Goal: Navigation & Orientation: Understand site structure

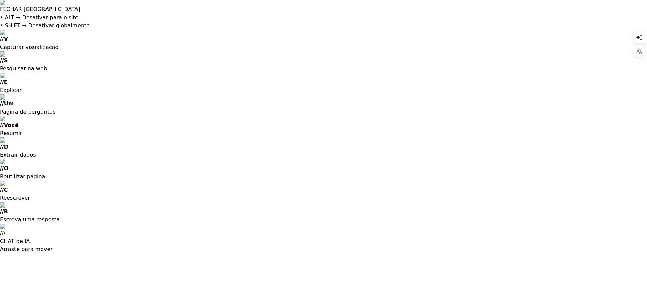
type input "**********"
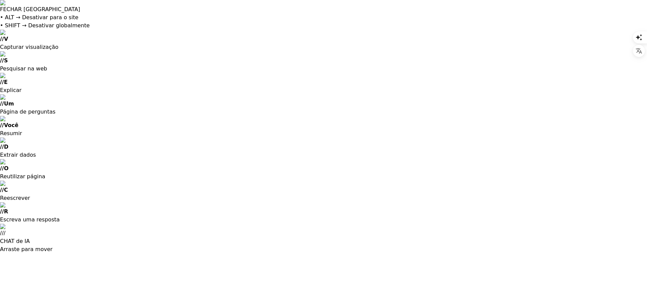
type input "**********"
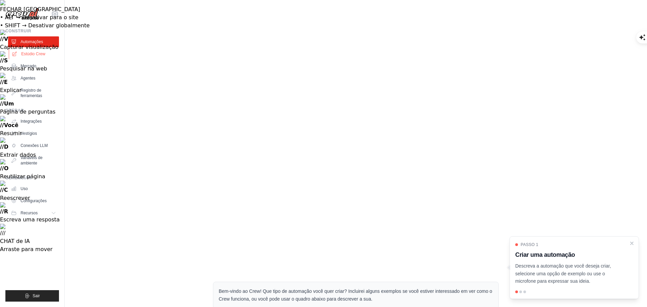
click at [32, 53] on font "Estúdio Crew" at bounding box center [33, 54] width 24 height 5
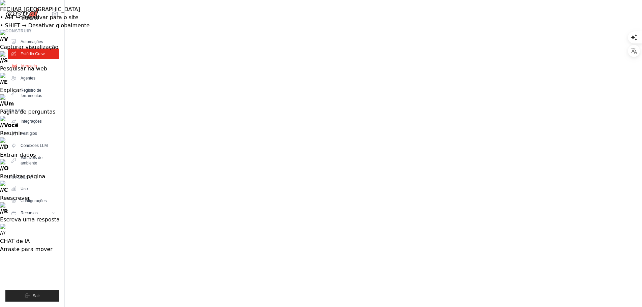
click at [26, 66] on font "Mercado" at bounding box center [29, 66] width 16 height 5
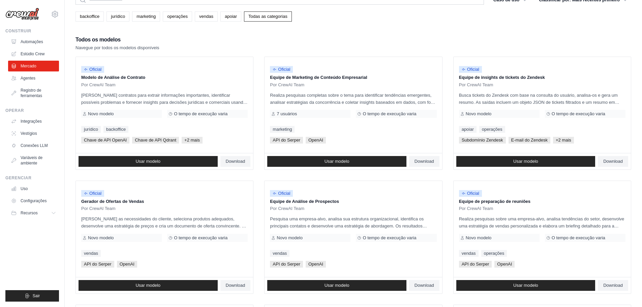
scroll to position [303, 0]
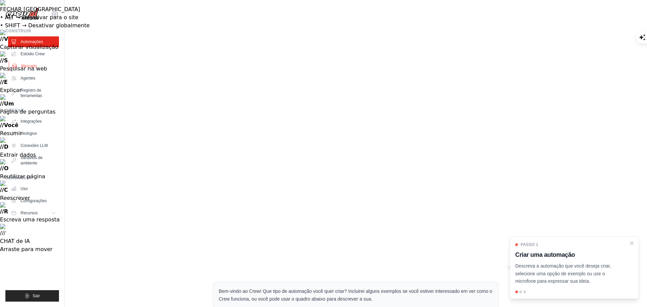
click at [30, 67] on font "Mercado" at bounding box center [29, 66] width 16 height 5
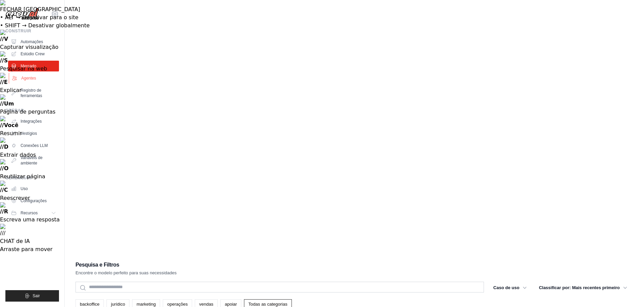
click at [29, 79] on font "Agentes" at bounding box center [28, 78] width 15 height 5
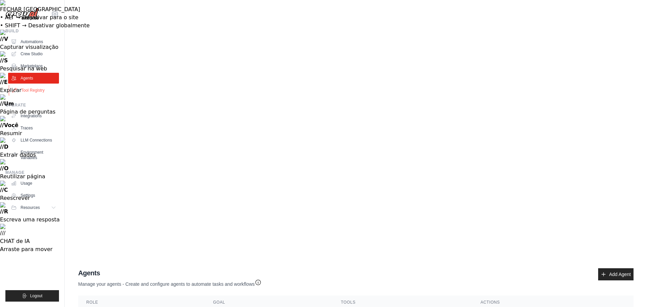
click at [32, 92] on link "Tool Registry" at bounding box center [34, 90] width 51 height 11
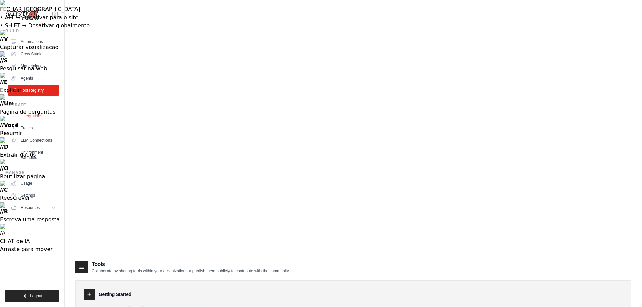
click at [33, 117] on link "Integrations" at bounding box center [34, 116] width 51 height 11
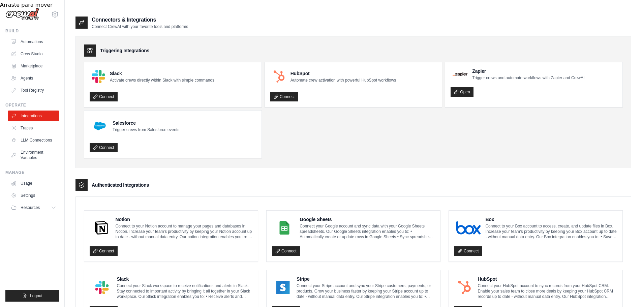
scroll to position [303, 0]
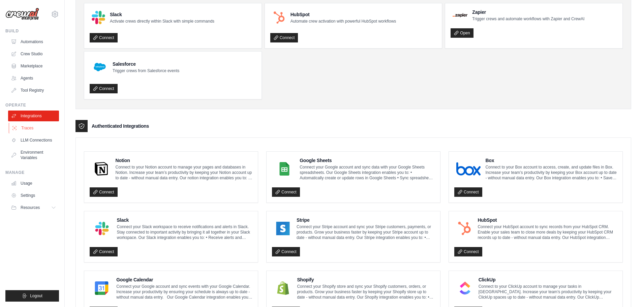
click at [24, 128] on link "Traces" at bounding box center [34, 128] width 51 height 11
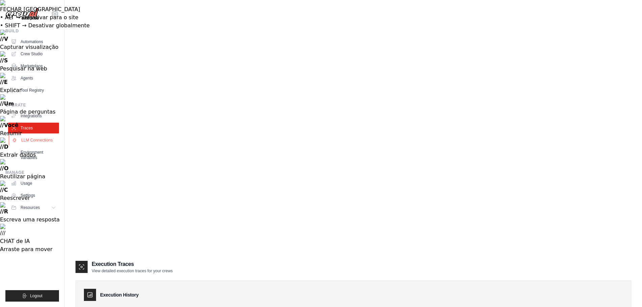
click at [26, 139] on link "LLM Connections" at bounding box center [34, 140] width 51 height 11
click at [31, 152] on link "Environment Variables" at bounding box center [34, 155] width 51 height 16
